Goal: Task Accomplishment & Management: Manage account settings

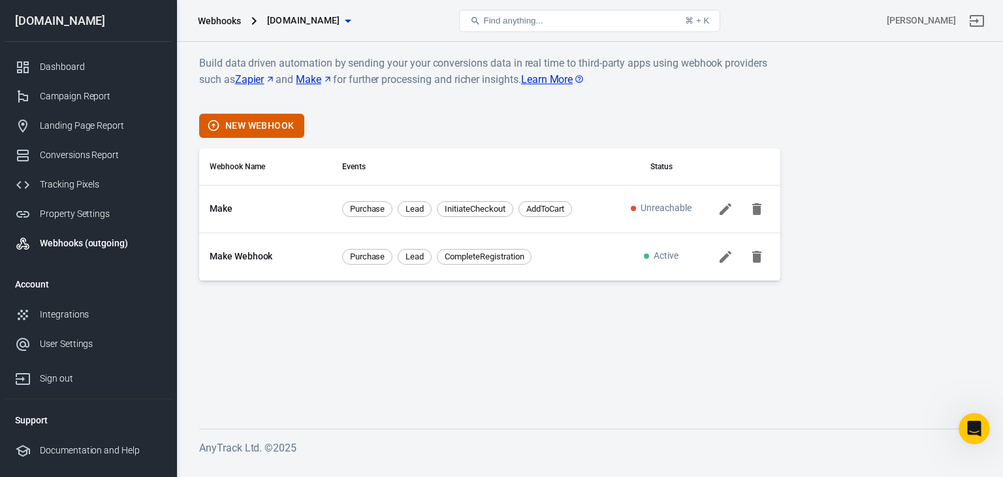
click at [723, 257] on icon at bounding box center [726, 256] width 12 height 12
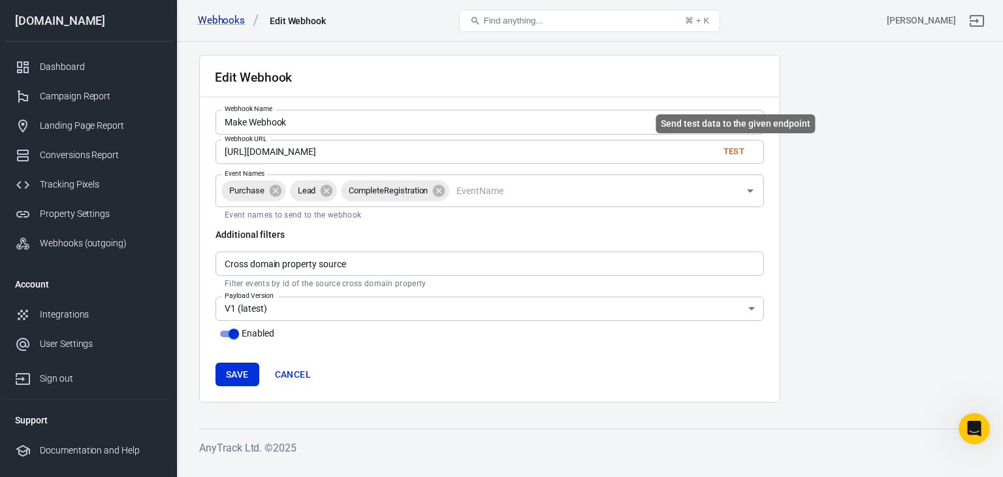
click at [739, 152] on button "Test" at bounding box center [734, 152] width 42 height 20
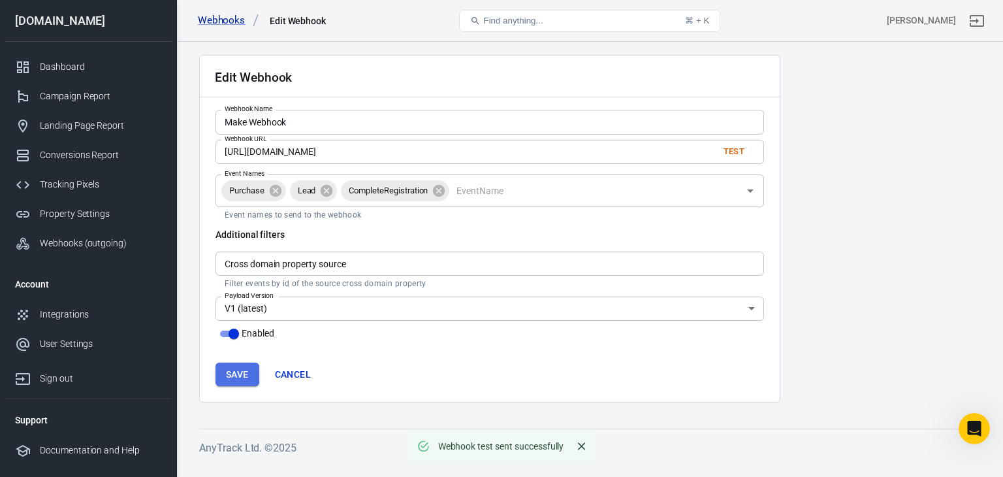
click at [239, 376] on button "Save" at bounding box center [238, 374] width 44 height 24
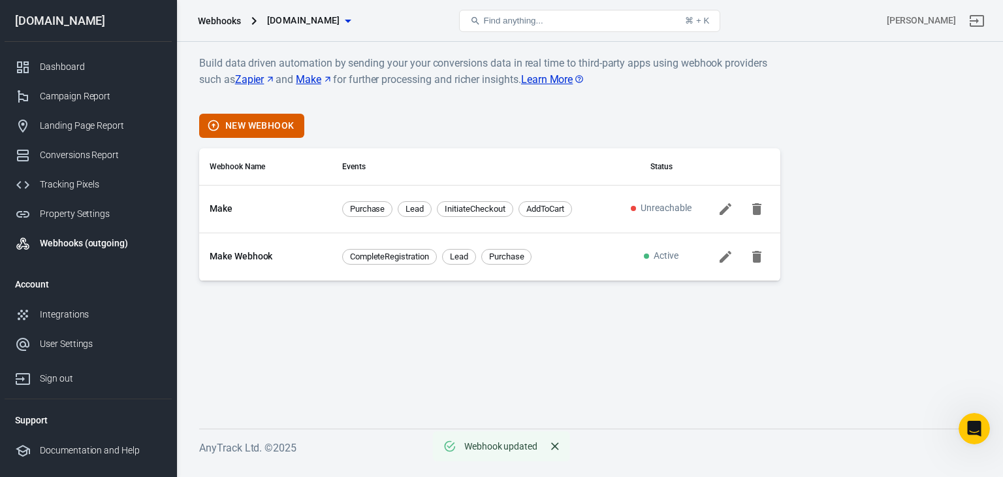
click at [724, 255] on icon at bounding box center [726, 256] width 12 height 12
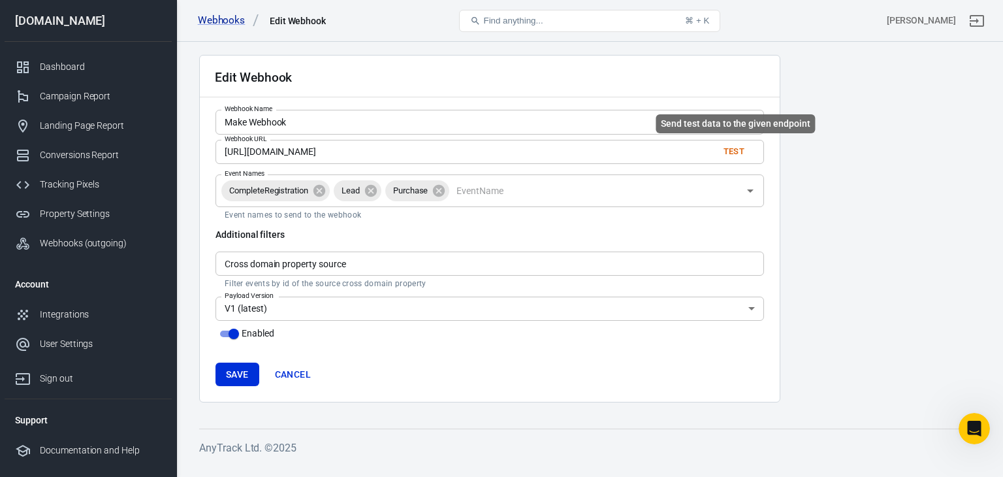
click at [736, 150] on button "Test" at bounding box center [734, 152] width 42 height 20
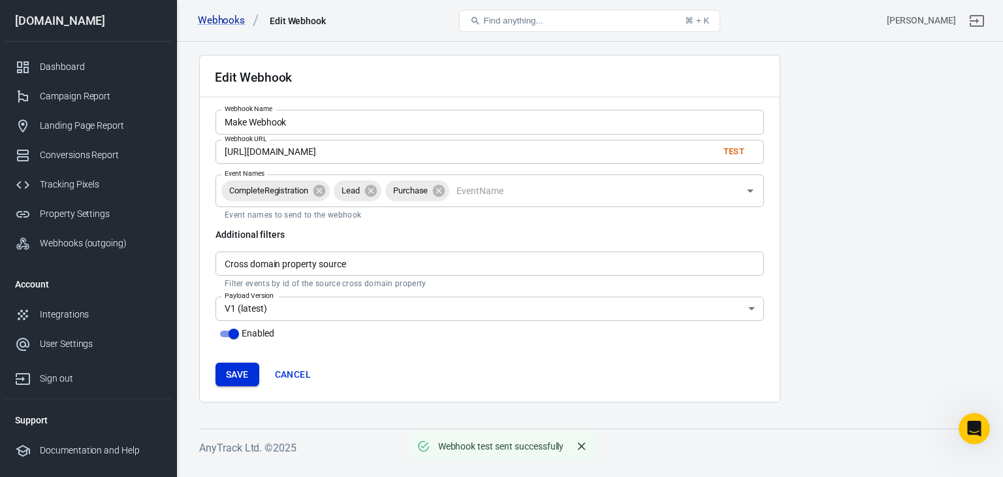
click at [235, 376] on button "Save" at bounding box center [238, 374] width 44 height 24
